Goal: Information Seeking & Learning: Learn about a topic

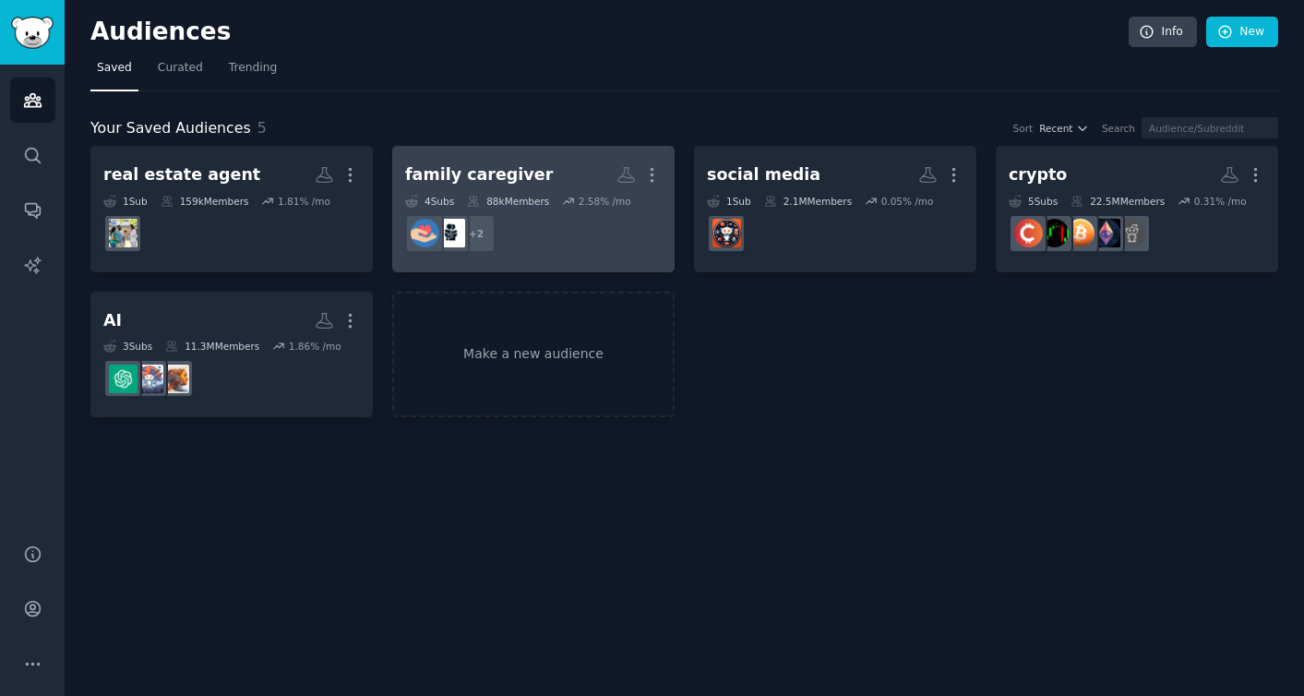
click at [470, 174] on div "family caregiver" at bounding box center [479, 174] width 148 height 23
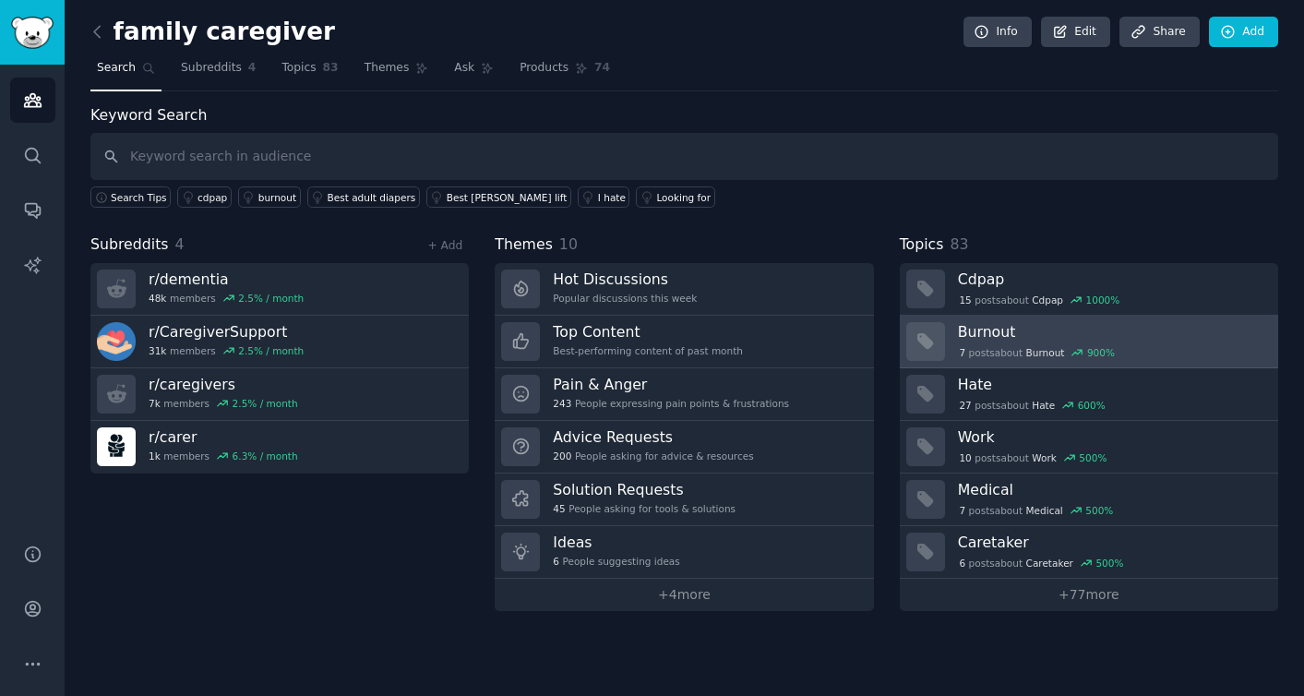
click at [1156, 334] on h3 "Burnout" at bounding box center [1111, 331] width 307 height 19
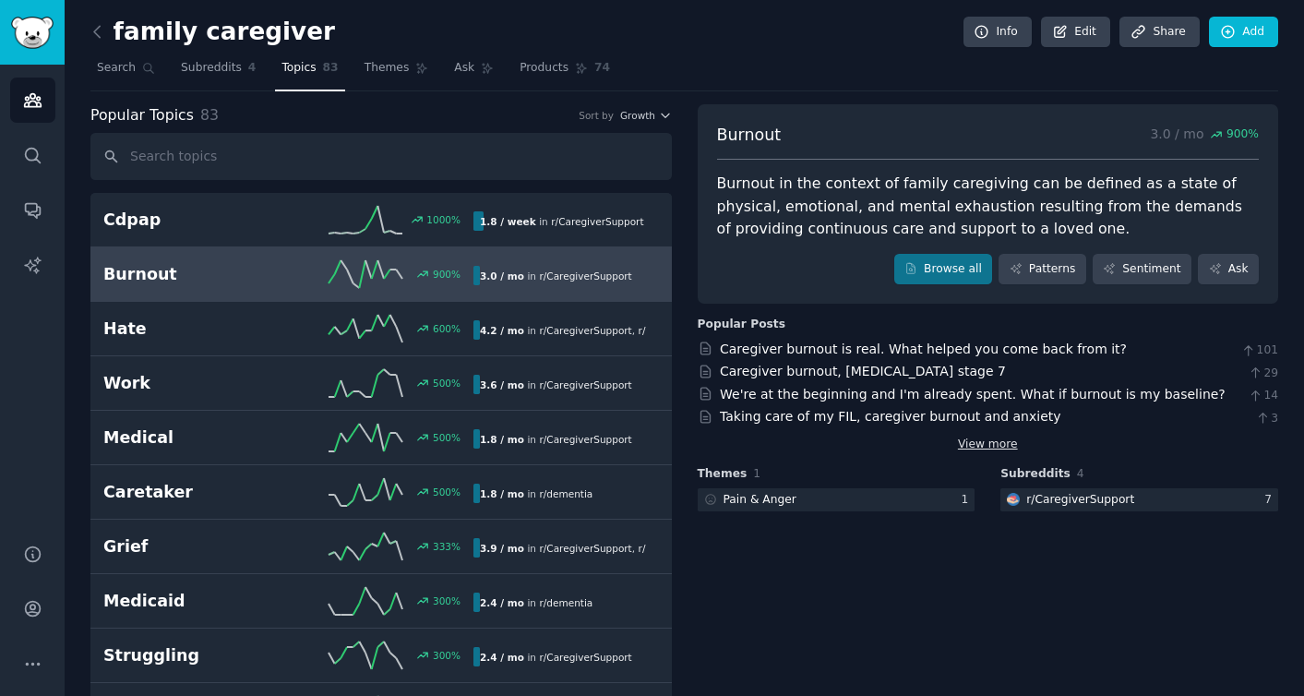
click at [992, 437] on link "View more" at bounding box center [988, 445] width 60 height 17
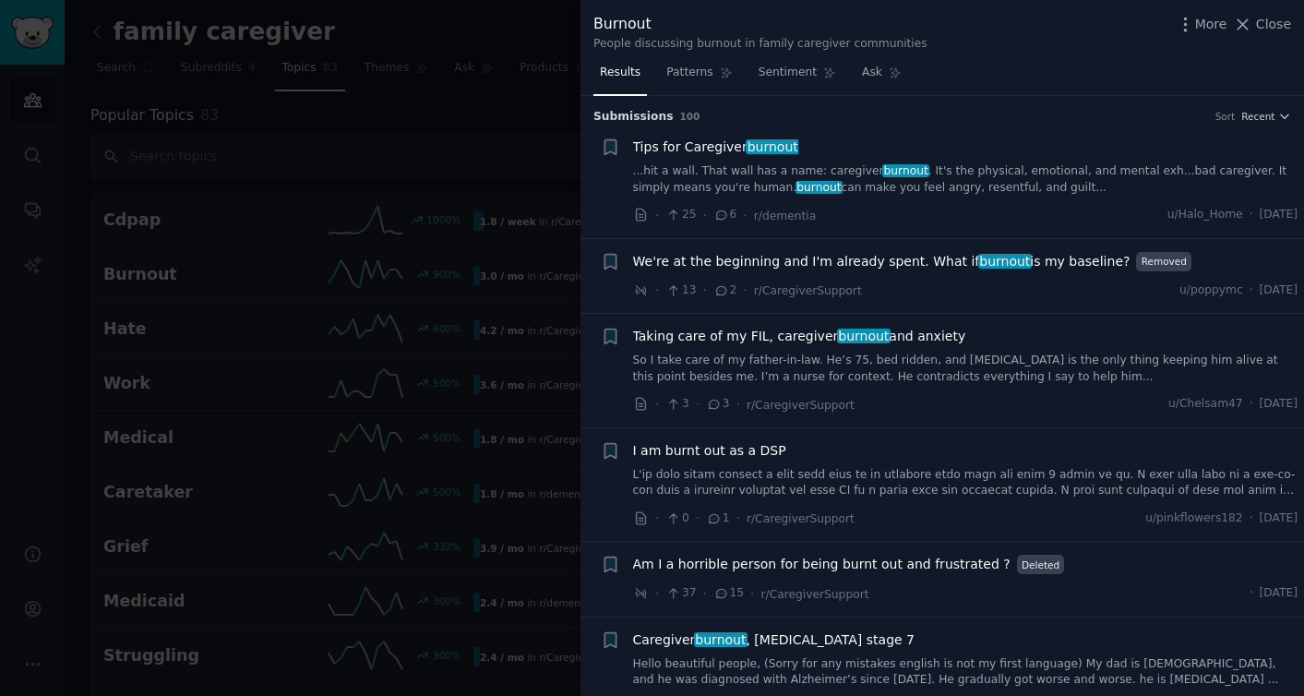
click at [982, 366] on link "So I take care of my father-in-law. He’s 75, bed ridden, and [MEDICAL_DATA] is …" at bounding box center [966, 369] width 666 height 32
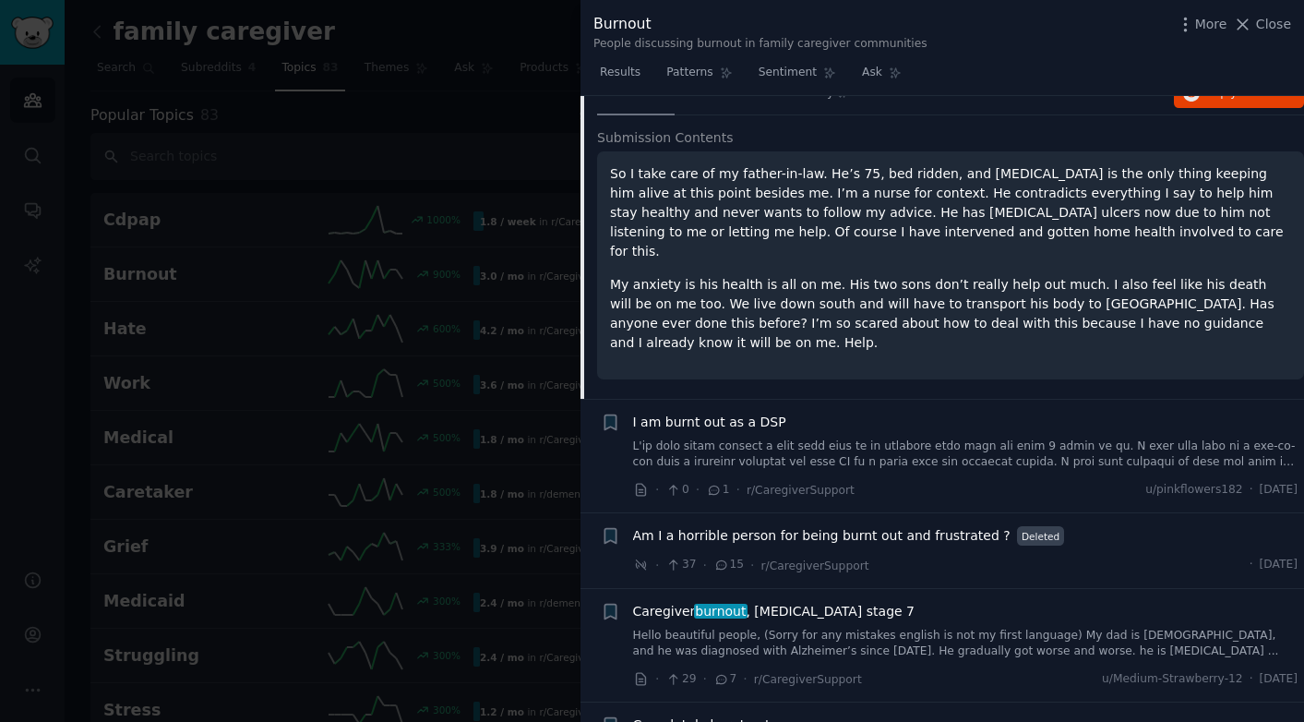
scroll to position [480, 0]
